Goal: Task Accomplishment & Management: Manage account settings

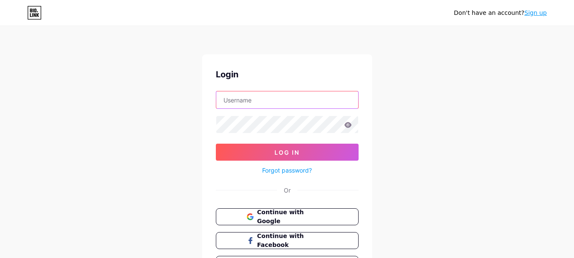
click at [304, 101] on input "text" at bounding box center [287, 99] width 142 height 17
type input "[EMAIL_ADDRESS][DOMAIN_NAME]"
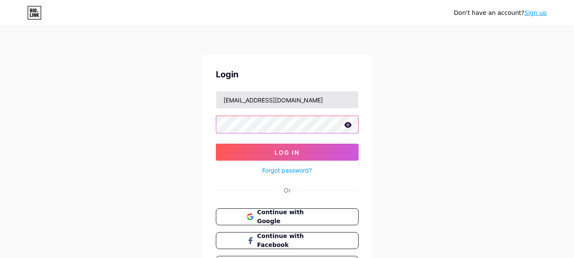
click at [216, 144] on button "Log In" at bounding box center [287, 152] width 143 height 17
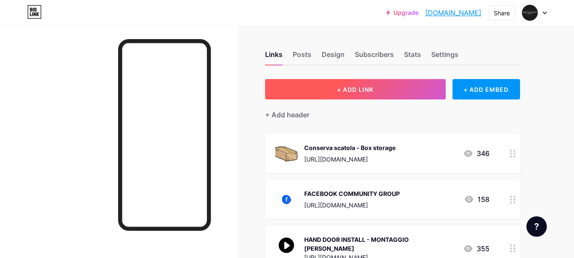
click at [349, 89] on span "+ ADD LINK" at bounding box center [355, 89] width 37 height 7
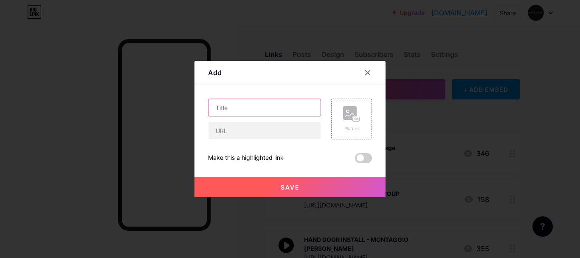
click at [244, 111] on input "text" at bounding box center [265, 107] width 112 height 17
type input "ADVANCED Start"
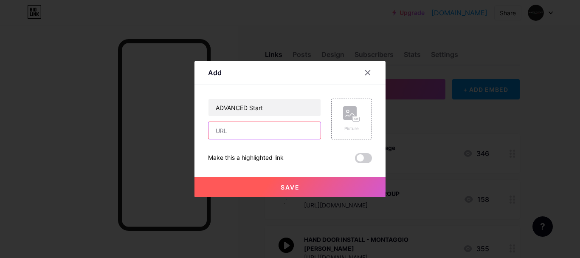
click at [270, 134] on input "text" at bounding box center [265, 130] width 112 height 17
click at [215, 155] on div "Make this a highlighted link" at bounding box center [246, 158] width 76 height 10
click at [299, 131] on input "text" at bounding box center [265, 130] width 112 height 17
paste input "[URL][DOMAIN_NAME]"
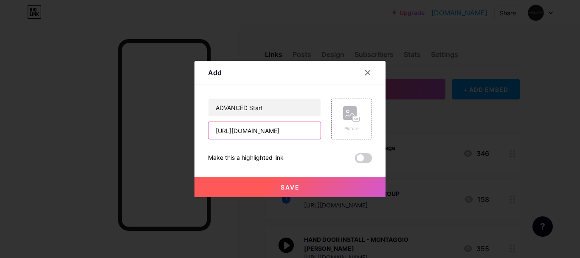
type input "[URL][DOMAIN_NAME]"
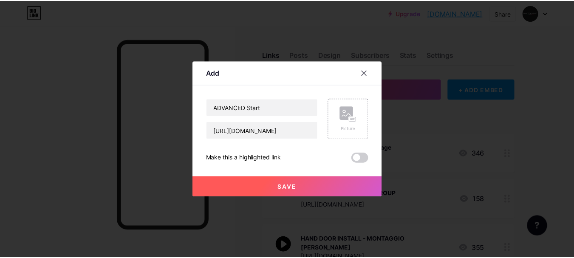
scroll to position [0, 0]
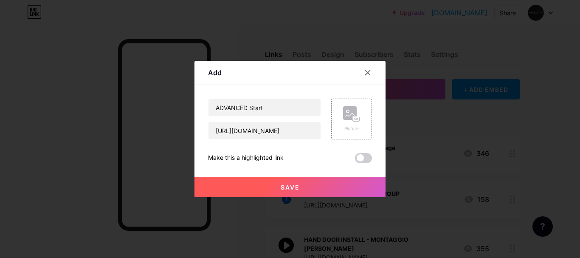
click at [306, 189] on button "Save" at bounding box center [290, 187] width 191 height 20
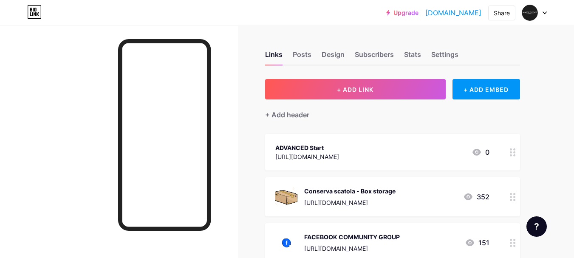
scroll to position [85, 0]
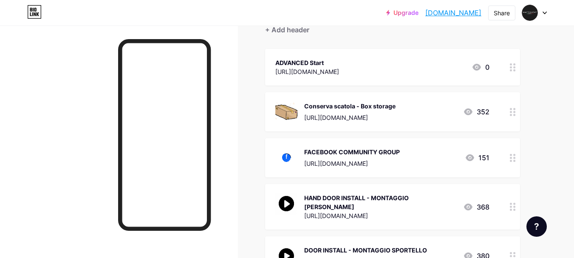
click at [339, 69] on div "[URL][DOMAIN_NAME]" at bounding box center [307, 71] width 64 height 9
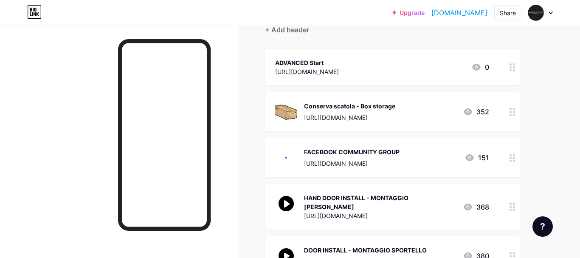
click at [361, 92] on div "Picture" at bounding box center [351, 103] width 41 height 41
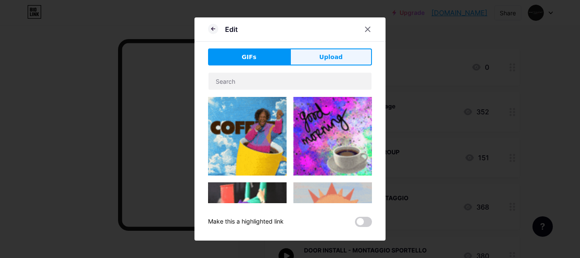
click at [326, 59] on span "Upload" at bounding box center [330, 57] width 23 height 9
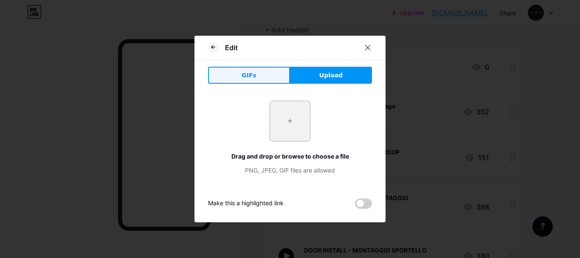
click at [241, 77] on button "GIFs" at bounding box center [249, 75] width 82 height 17
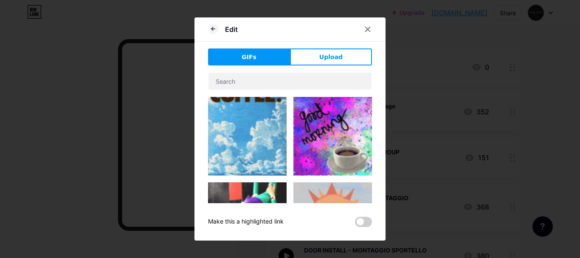
click at [334, 51] on button "Upload" at bounding box center [331, 56] width 82 height 17
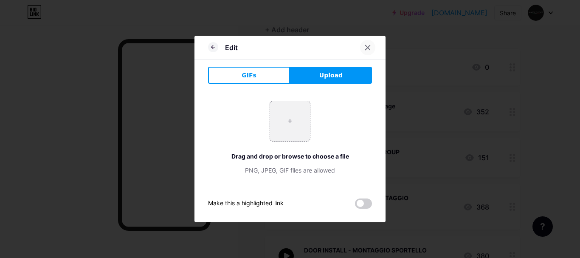
click at [371, 48] on icon at bounding box center [367, 47] width 7 height 7
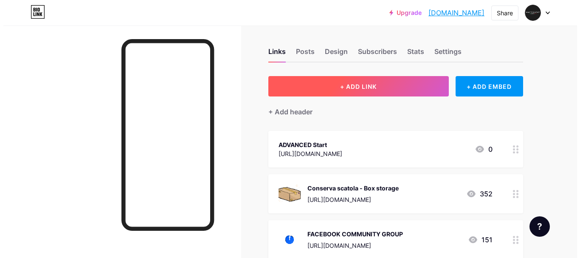
scroll to position [0, 0]
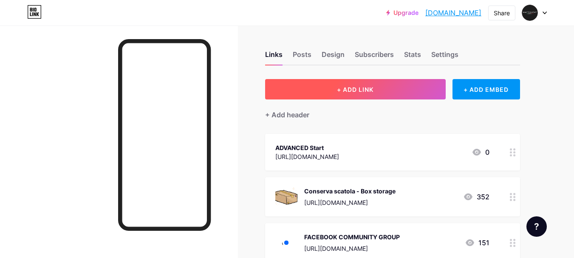
click at [371, 93] on button "+ ADD LINK" at bounding box center [355, 89] width 181 height 20
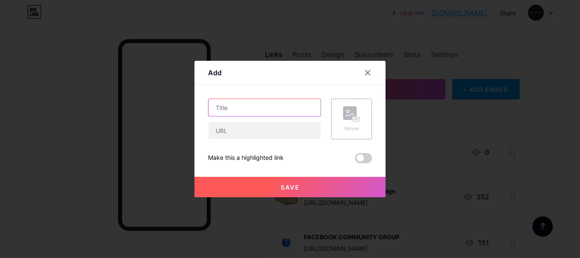
click at [264, 109] on input "text" at bounding box center [265, 107] width 112 height 17
type input "ADVANCED Off"
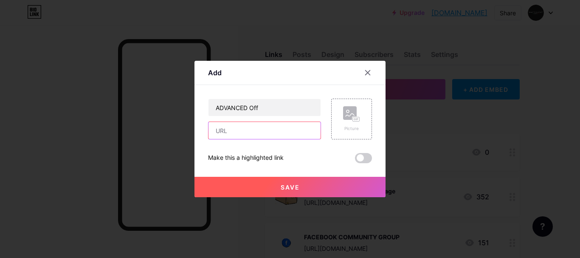
click at [274, 126] on input "text" at bounding box center [265, 130] width 112 height 17
paste input "[URL][DOMAIN_NAME]"
type input "[URL][DOMAIN_NAME]"
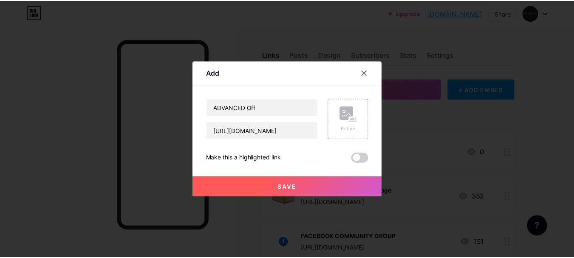
scroll to position [0, 0]
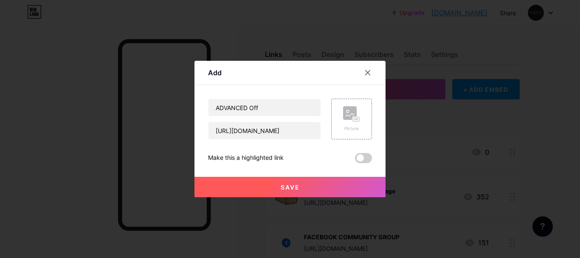
click at [335, 196] on button "Save" at bounding box center [290, 187] width 191 height 20
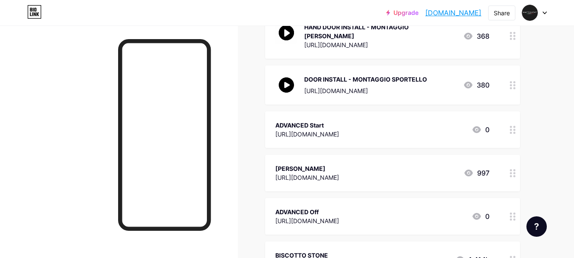
scroll to position [297, 0]
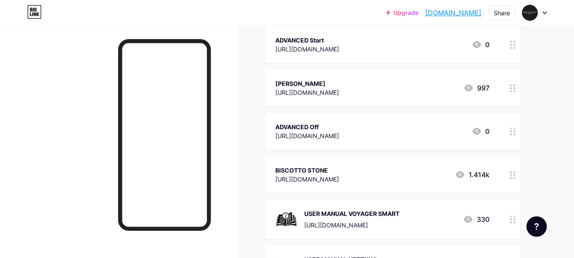
click at [513, 129] on div at bounding box center [512, 131] width 14 height 37
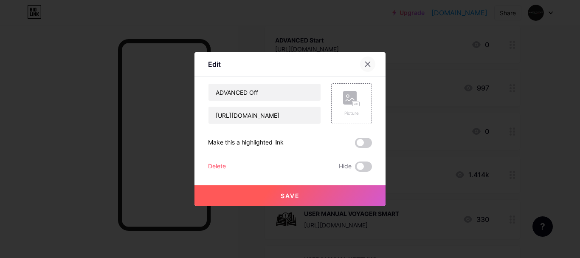
click at [367, 65] on icon at bounding box center [368, 64] width 5 height 5
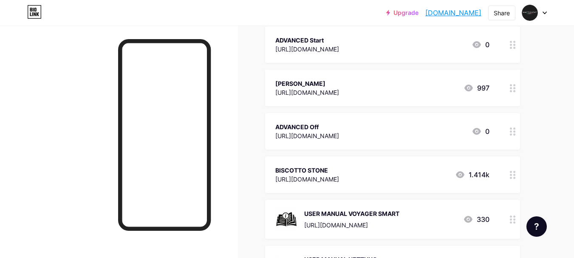
click at [302, 131] on div "[URL][DOMAIN_NAME]" at bounding box center [307, 135] width 64 height 9
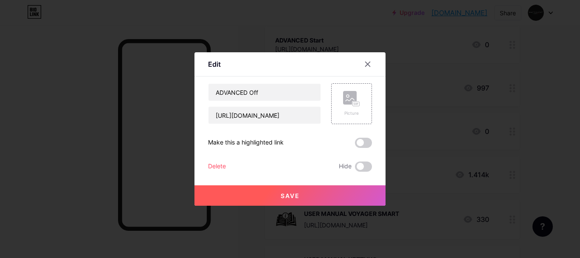
click at [220, 169] on div "Delete" at bounding box center [217, 166] width 18 height 10
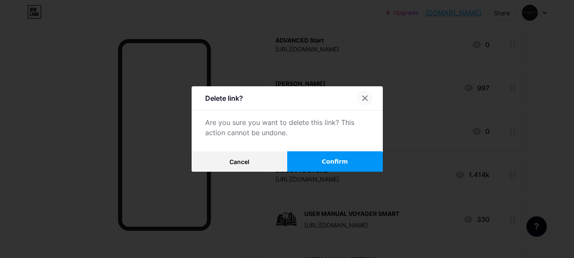
click at [366, 95] on icon at bounding box center [364, 98] width 7 height 7
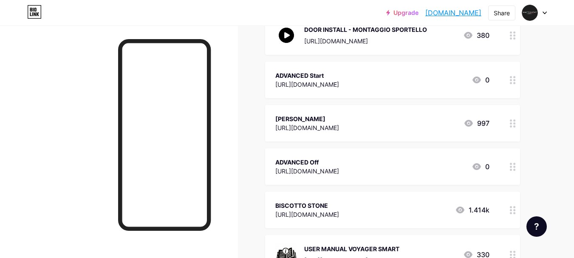
scroll to position [255, 0]
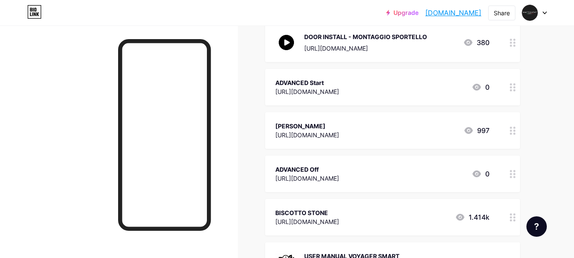
click at [339, 122] on div "PIETRA BISCOTTO" at bounding box center [307, 125] width 64 height 9
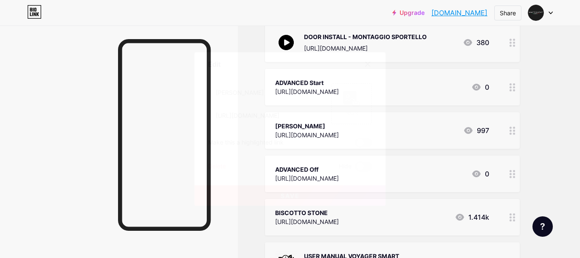
click at [223, 164] on div "Delete" at bounding box center [217, 166] width 18 height 10
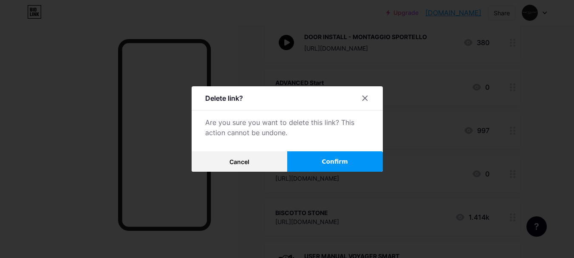
click at [316, 162] on button "Confirm" at bounding box center [335, 161] width 96 height 20
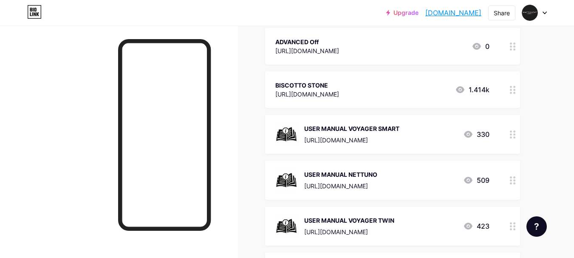
scroll to position [340, 0]
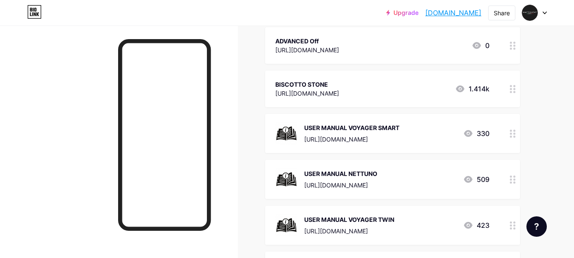
drag, startPoint x: 573, startPoint y: 148, endPoint x: 572, endPoint y: 181, distance: 32.7
click at [572, 181] on div "Upgrade macteovens.bio.... macteovens.bio.link Share Switch accounts Macte Oven…" at bounding box center [287, 111] width 574 height 903
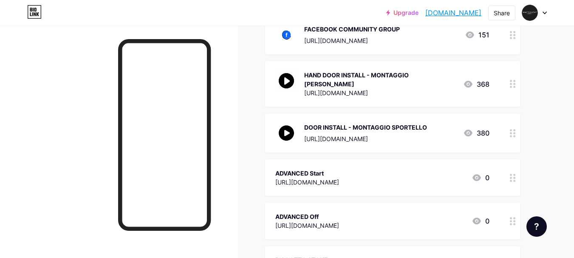
scroll to position [147, 0]
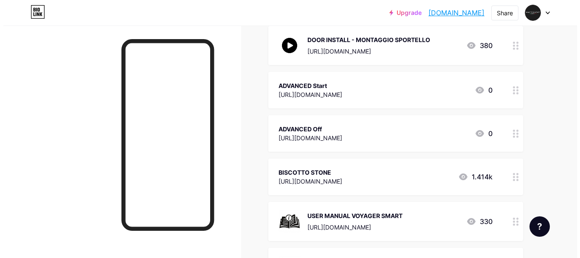
scroll to position [255, 0]
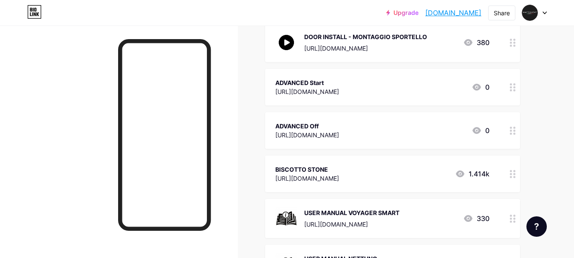
click at [339, 87] on div "[URL][DOMAIN_NAME]" at bounding box center [307, 91] width 64 height 9
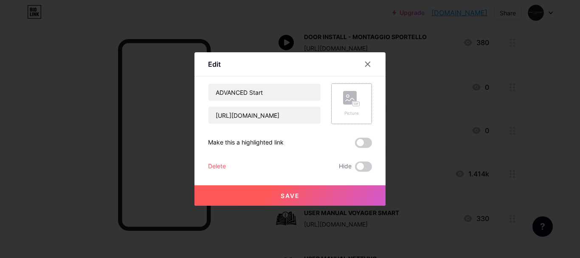
click at [341, 100] on div "Picture" at bounding box center [351, 103] width 41 height 41
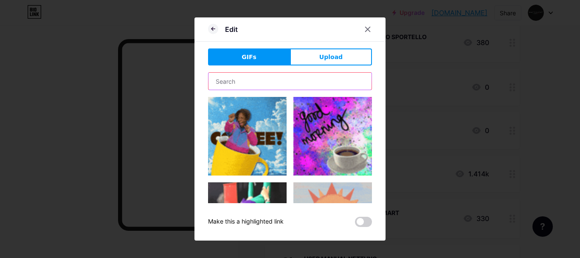
click at [302, 82] on input "text" at bounding box center [290, 81] width 163 height 17
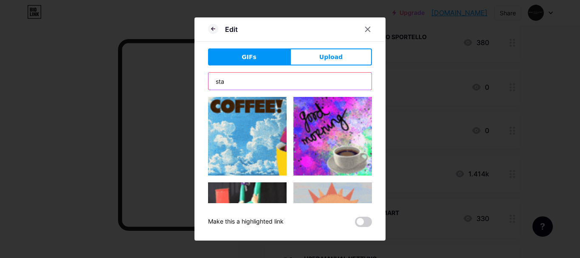
click at [300, 76] on input "sta" at bounding box center [290, 81] width 163 height 17
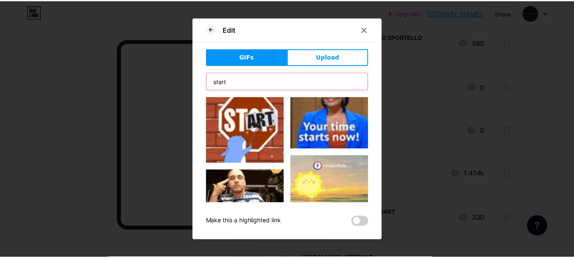
scroll to position [595, 0]
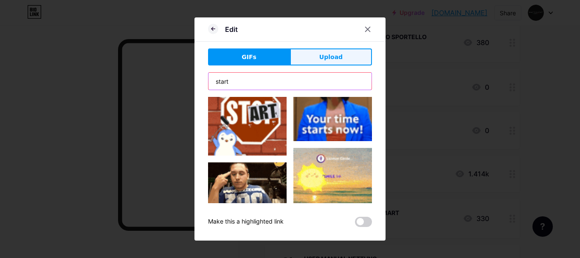
type input "start"
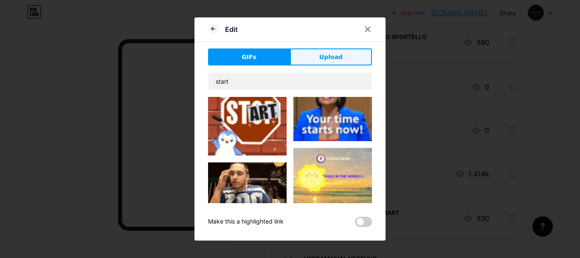
click at [323, 61] on span "Upload" at bounding box center [330, 57] width 23 height 9
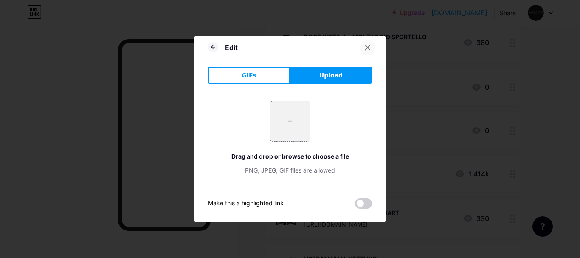
click at [366, 49] on icon at bounding box center [367, 47] width 7 height 7
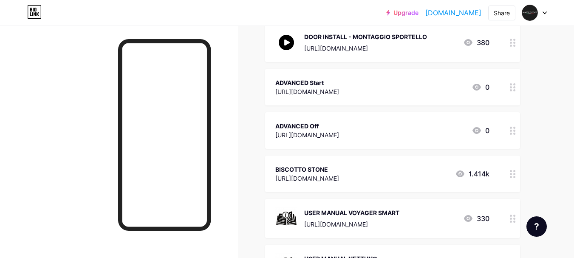
click at [401, 135] on div "ADVANCED Off https://drive.google.com/file/d/1AmalBiyC6NNG__8lSZgiP7thCCjmndNk/…" at bounding box center [392, 130] width 255 height 37
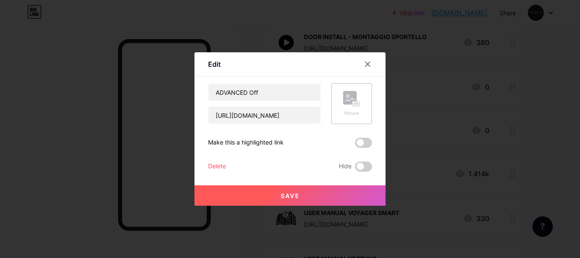
click at [340, 108] on div "Picture" at bounding box center [351, 103] width 41 height 41
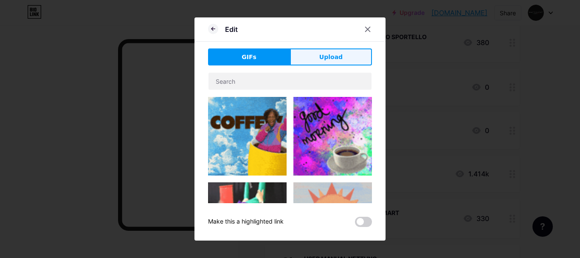
click at [340, 57] on span "Upload" at bounding box center [330, 57] width 23 height 9
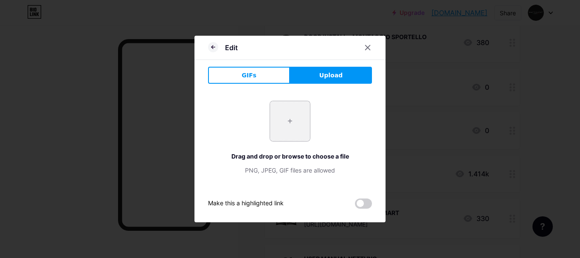
click at [282, 121] on input "file" at bounding box center [290, 121] width 40 height 40
click at [364, 49] on div at bounding box center [367, 47] width 15 height 15
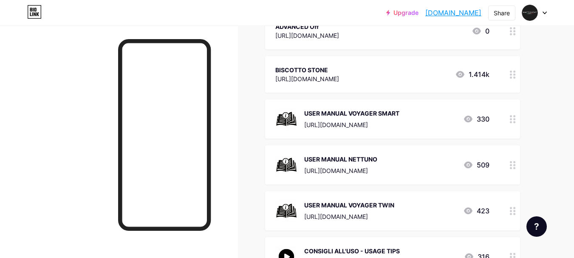
scroll to position [382, 0]
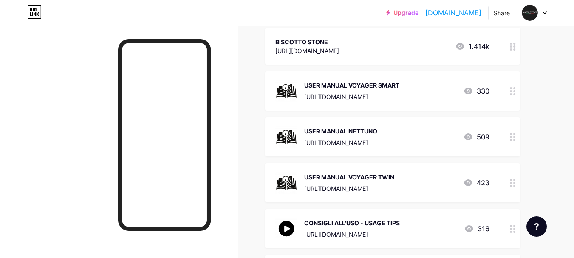
click at [291, 82] on img at bounding box center [286, 91] width 22 height 22
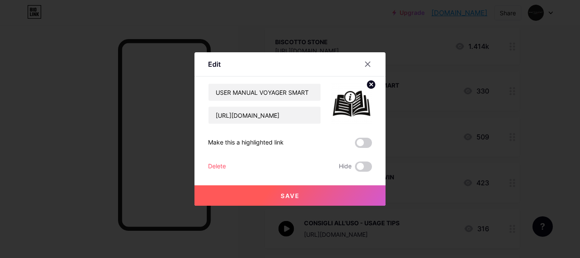
click at [352, 105] on img at bounding box center [351, 103] width 41 height 41
click at [366, 66] on icon at bounding box center [368, 64] width 5 height 5
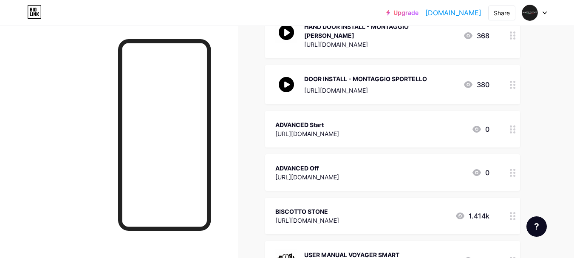
scroll to position [212, 0]
click at [339, 121] on div "ADVANCED Start" at bounding box center [307, 125] width 64 height 9
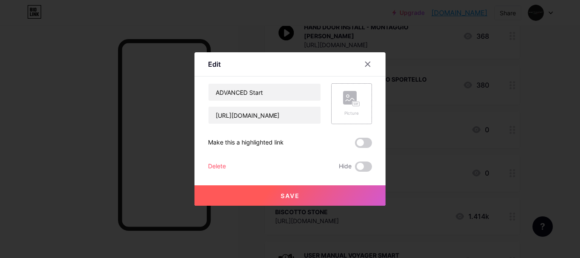
click at [347, 94] on rect at bounding box center [350, 98] width 14 height 14
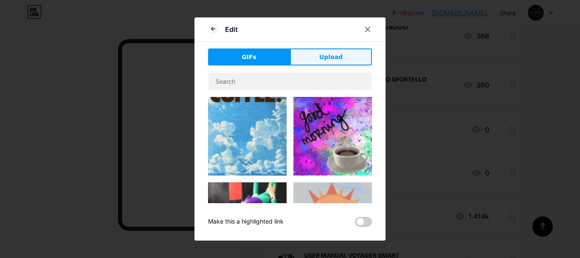
click at [339, 54] on span "Upload" at bounding box center [330, 57] width 23 height 9
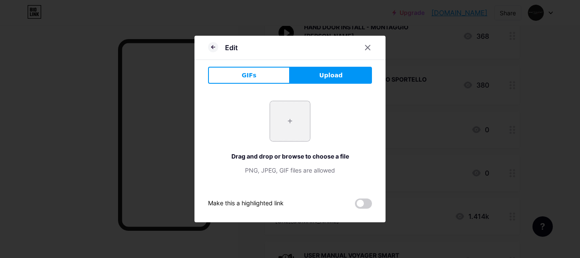
click at [295, 128] on input "file" at bounding box center [290, 121] width 40 height 40
type input "C:\fakepath\START.png"
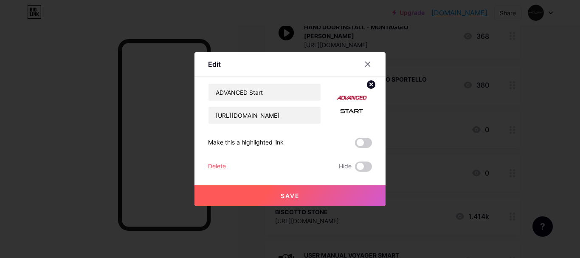
click at [338, 197] on button "Save" at bounding box center [290, 195] width 191 height 20
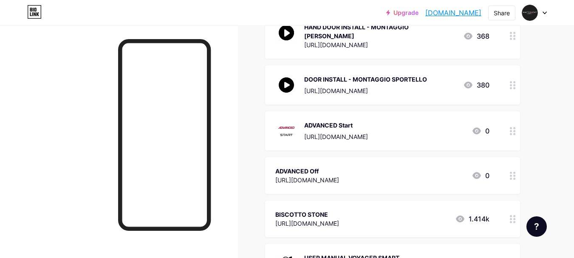
click at [283, 120] on img at bounding box center [286, 131] width 22 height 22
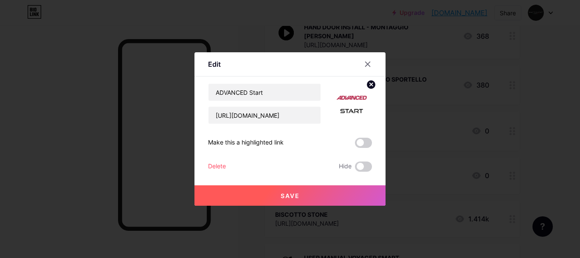
click at [348, 99] on img at bounding box center [351, 103] width 41 height 41
click at [350, 96] on img at bounding box center [351, 103] width 41 height 41
click at [370, 85] on icon at bounding box center [371, 84] width 10 height 10
click at [353, 102] on rect at bounding box center [356, 104] width 7 height 4
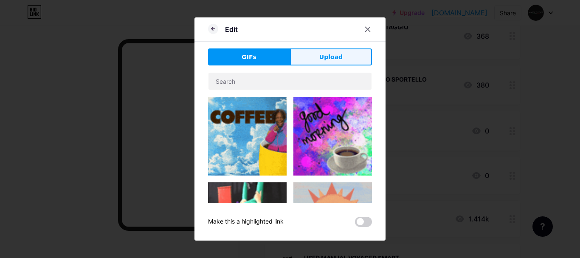
click at [318, 63] on button "Upload" at bounding box center [331, 56] width 82 height 17
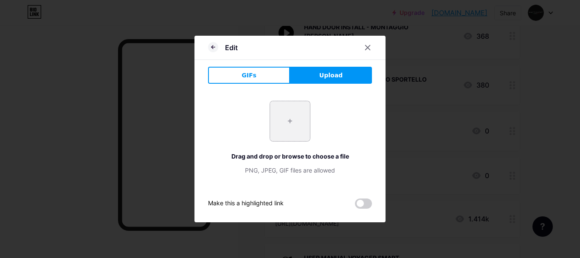
click at [287, 111] on input "file" at bounding box center [290, 121] width 40 height 40
type input "C:\fakepath\START.png"
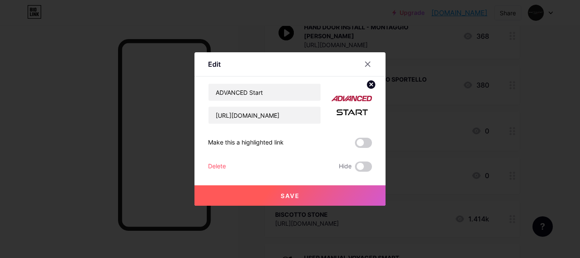
click at [315, 198] on button "Save" at bounding box center [290, 195] width 191 height 20
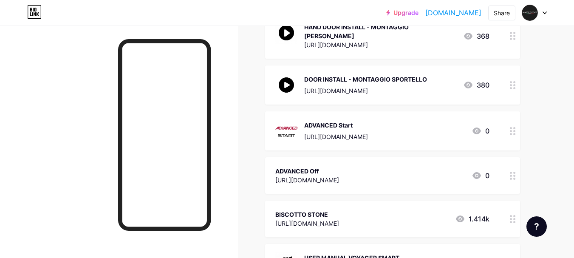
click at [304, 175] on div "[URL][DOMAIN_NAME]" at bounding box center [307, 179] width 64 height 9
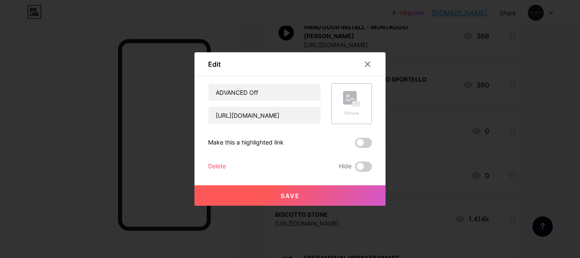
click at [353, 107] on div "Picture" at bounding box center [351, 103] width 17 height 25
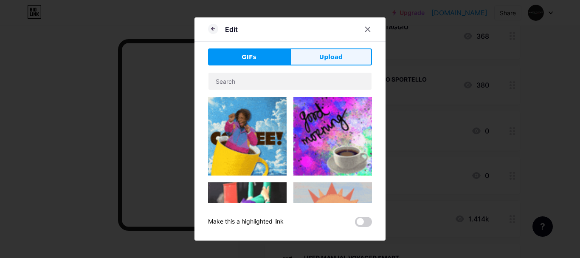
click at [310, 62] on button "Upload" at bounding box center [331, 56] width 82 height 17
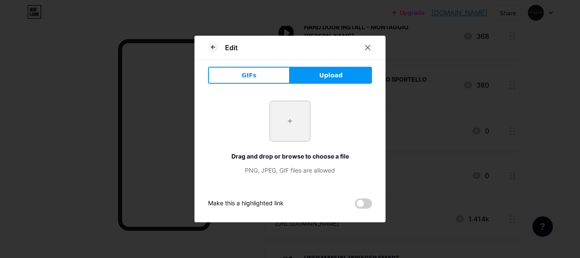
click at [286, 116] on input "file" at bounding box center [290, 121] width 40 height 40
type input "C:\fakepath\OFF.png"
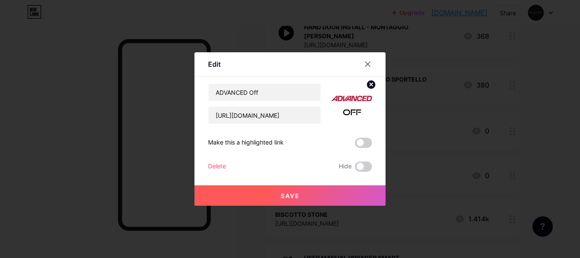
click at [319, 197] on button "Save" at bounding box center [290, 195] width 191 height 20
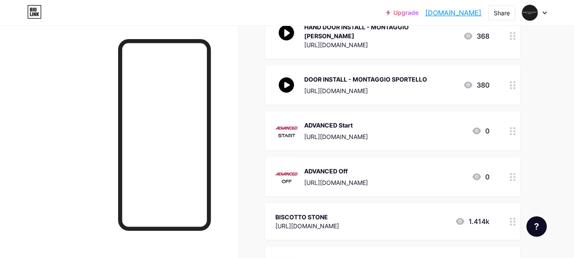
click at [284, 221] on div "[URL][DOMAIN_NAME]" at bounding box center [307, 225] width 64 height 9
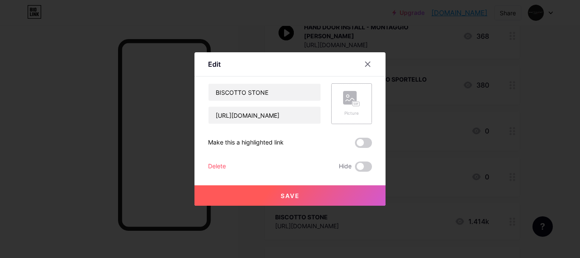
click at [349, 98] on rect at bounding box center [350, 98] width 14 height 14
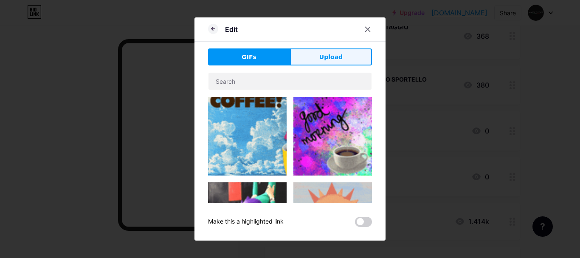
click at [343, 62] on button "Upload" at bounding box center [331, 56] width 82 height 17
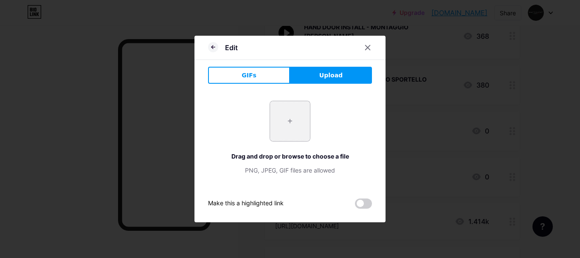
click at [292, 120] on input "file" at bounding box center [290, 121] width 40 height 40
type input "C:\fakepath\B.png"
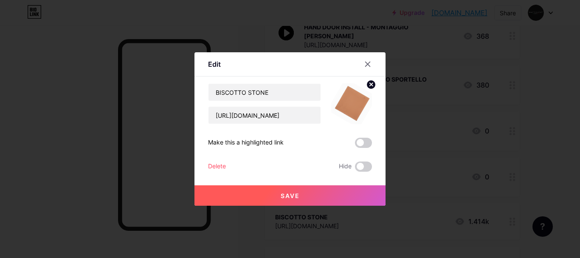
click at [349, 194] on button "Save" at bounding box center [290, 195] width 191 height 20
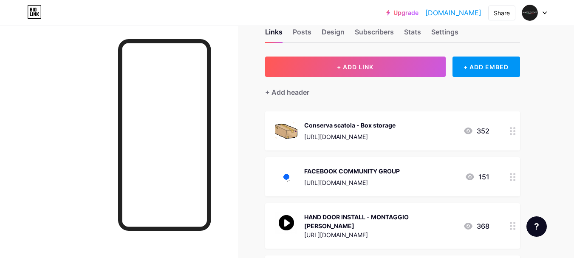
scroll to position [10, 0]
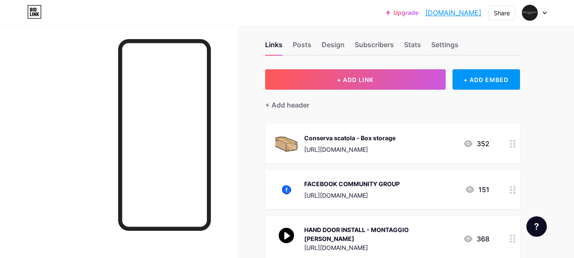
click at [543, 13] on icon at bounding box center [544, 12] width 4 height 3
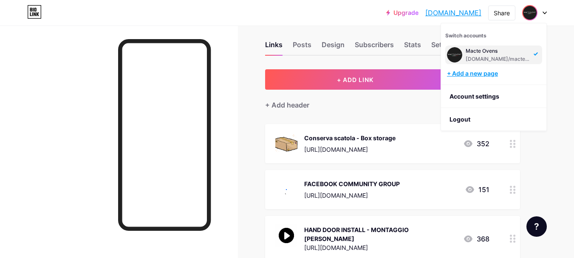
click at [491, 75] on div "+ Add a new page" at bounding box center [494, 73] width 95 height 8
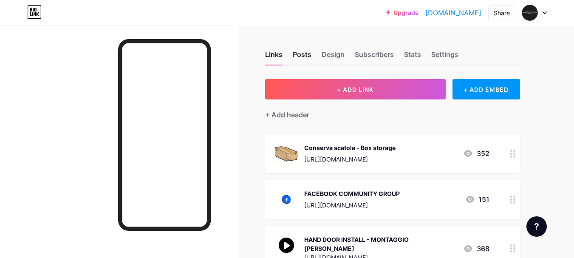
click at [302, 55] on div "Posts" at bounding box center [302, 56] width 19 height 15
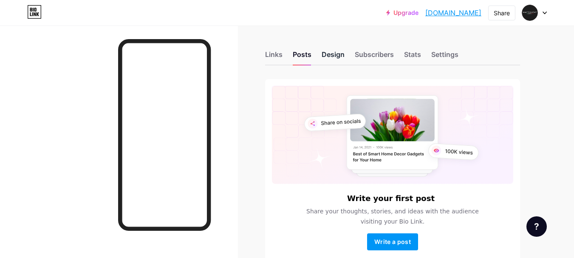
click at [341, 56] on div "Design" at bounding box center [333, 56] width 23 height 15
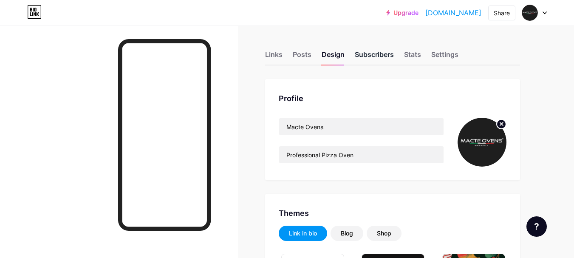
click at [366, 56] on div "Subscribers" at bounding box center [374, 56] width 39 height 15
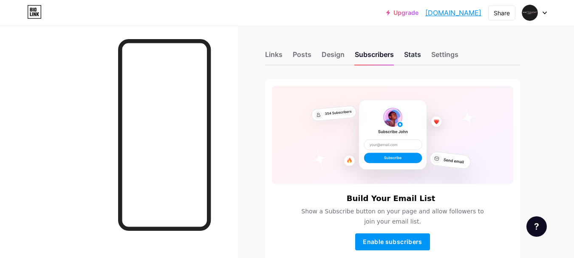
click at [413, 54] on div "Stats" at bounding box center [412, 56] width 17 height 15
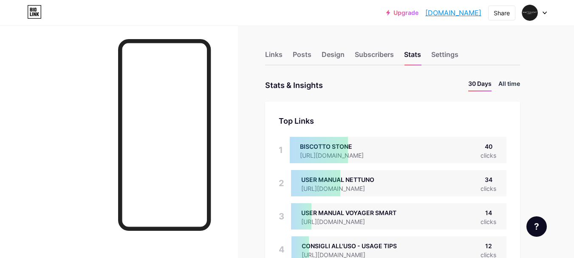
click at [499, 80] on li "All time" at bounding box center [509, 85] width 22 height 12
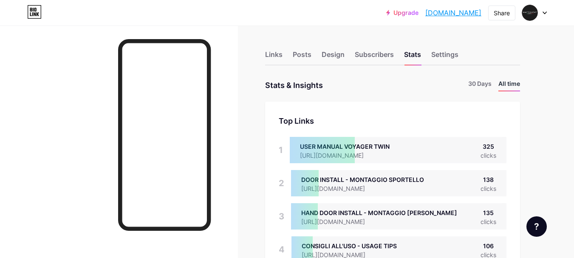
scroll to position [258, 574]
click at [276, 56] on div "Links" at bounding box center [273, 56] width 17 height 15
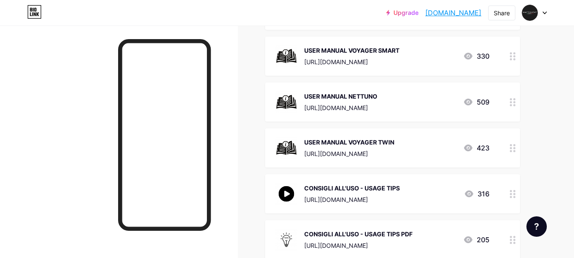
scroll to position [467, 0]
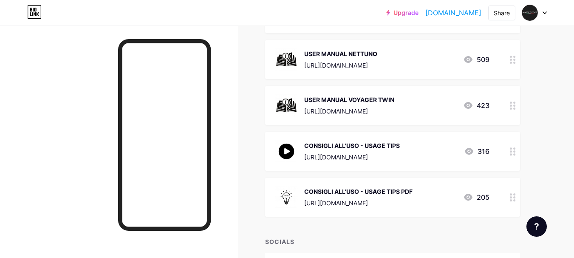
click at [314, 107] on div "[URL][DOMAIN_NAME]" at bounding box center [349, 111] width 90 height 9
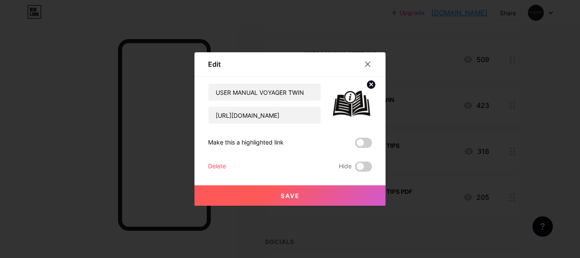
click at [348, 100] on img at bounding box center [351, 103] width 41 height 41
click at [348, 104] on img at bounding box center [351, 103] width 41 height 41
click at [349, 100] on img at bounding box center [351, 103] width 41 height 41
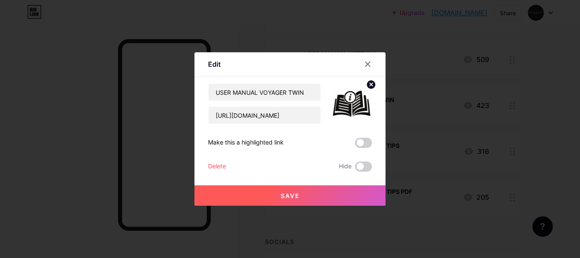
click at [349, 100] on img at bounding box center [351, 103] width 41 height 41
click at [366, 65] on icon at bounding box center [367, 64] width 7 height 7
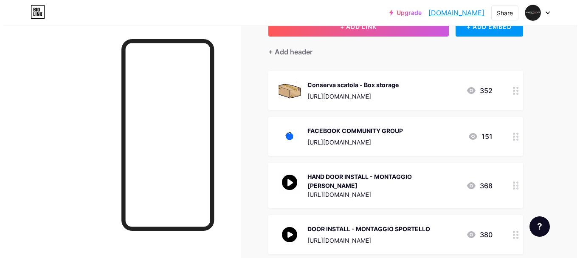
scroll to position [0, 0]
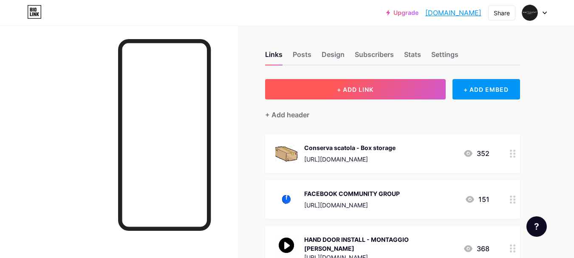
click at [329, 89] on button "+ ADD LINK" at bounding box center [355, 89] width 181 height 20
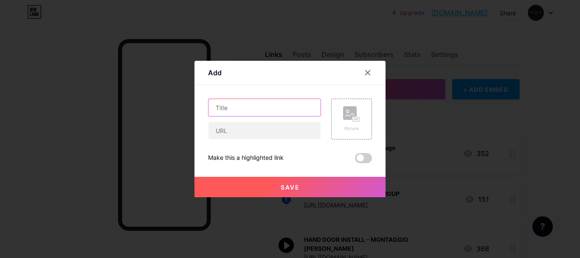
click at [254, 110] on input "text" at bounding box center [265, 107] width 112 height 17
type input "ADVANCED USER MANUAL"
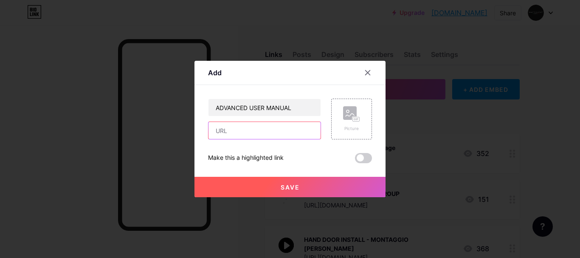
click at [259, 126] on input "text" at bounding box center [265, 130] width 112 height 17
paste input "[URL][DOMAIN_NAME]"
type input "[URL][DOMAIN_NAME]"
click at [346, 120] on icon at bounding box center [351, 114] width 17 height 16
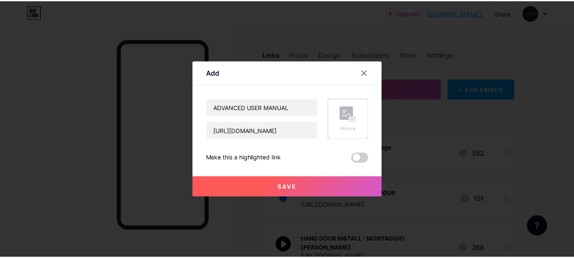
scroll to position [0, 0]
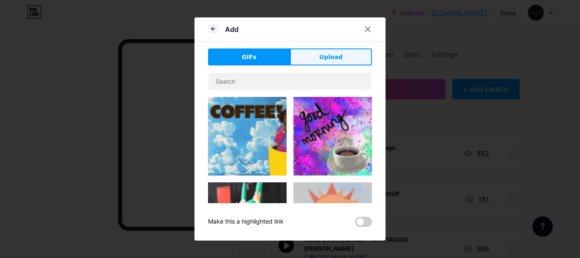
click at [323, 58] on span "Upload" at bounding box center [330, 57] width 23 height 9
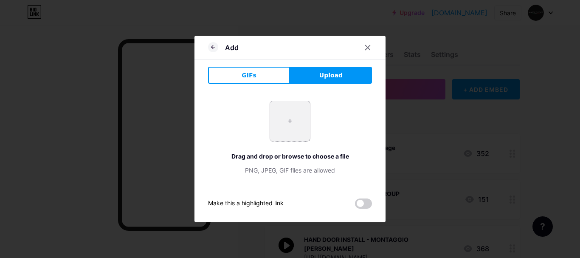
click at [283, 124] on input "file" at bounding box center [290, 121] width 40 height 40
type input "C:\fakepath\1 (1).png"
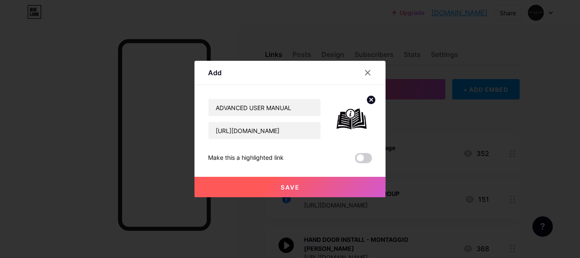
click at [319, 189] on button "Save" at bounding box center [290, 187] width 191 height 20
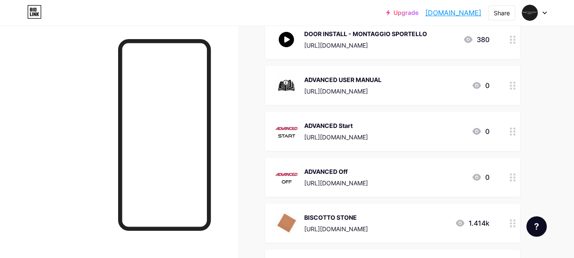
scroll to position [273, 0]
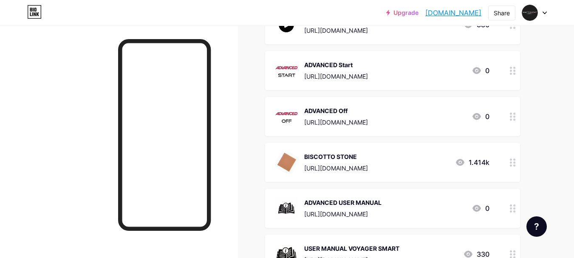
click at [381, 201] on div "ADVANCED USER MANUAL https://drive.google.com/file/d/1ErQJOE4K3VsztSb2iqTk-4ALf…" at bounding box center [342, 208] width 77 height 22
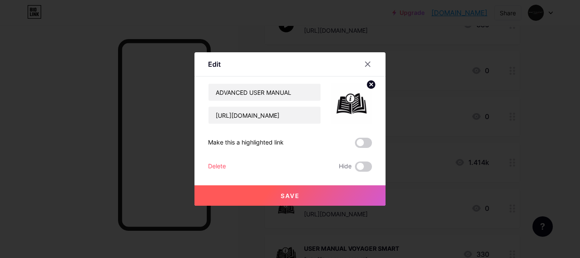
click at [346, 106] on img at bounding box center [351, 103] width 41 height 41
click at [372, 83] on circle at bounding box center [371, 84] width 9 height 9
click at [356, 109] on div "Picture" at bounding box center [351, 103] width 17 height 25
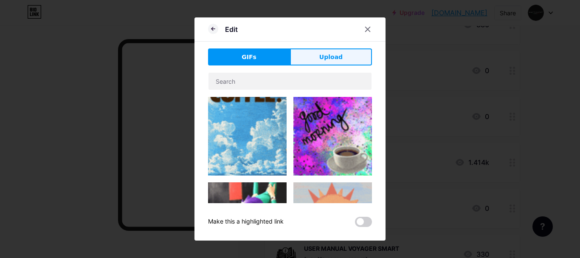
click at [338, 61] on span "Upload" at bounding box center [330, 57] width 23 height 9
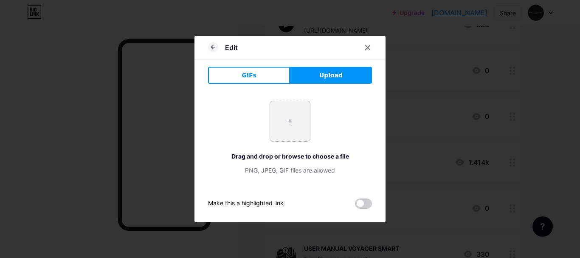
click at [301, 116] on input "file" at bounding box center [290, 121] width 40 height 40
type input "C:\fakepath\ADV.png"
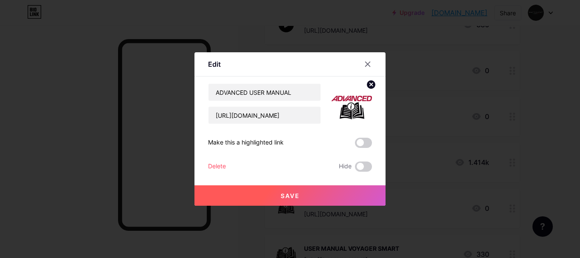
click at [350, 186] on button "Save" at bounding box center [290, 195] width 191 height 20
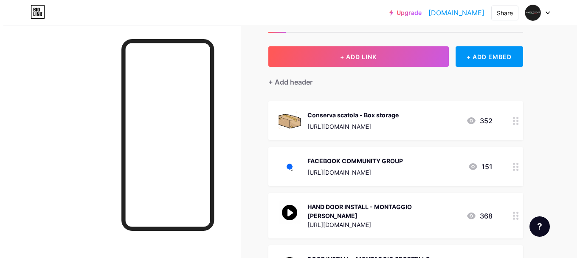
scroll to position [0, 0]
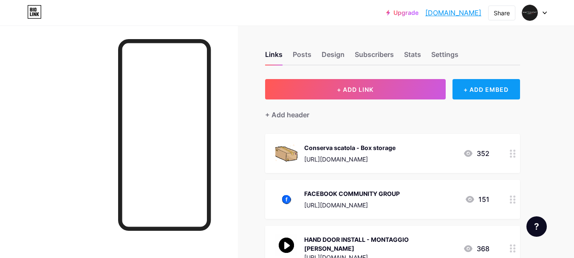
click at [501, 93] on div "+ ADD EMBED" at bounding box center [486, 89] width 68 height 20
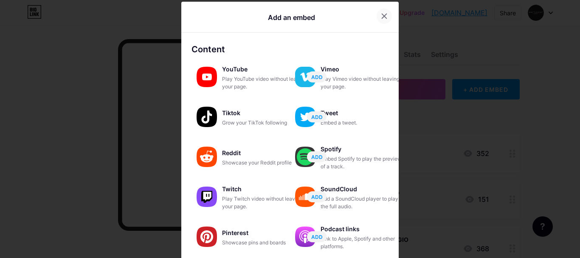
click at [381, 19] on icon at bounding box center [384, 16] width 7 height 7
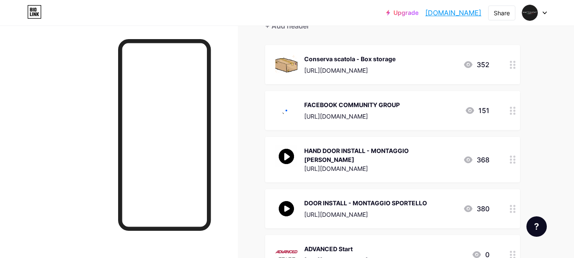
scroll to position [85, 0]
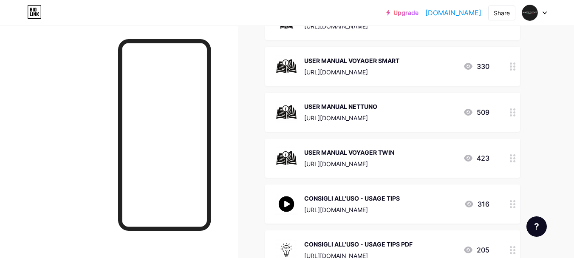
scroll to position [464, 0]
